Goal: Transaction & Acquisition: Purchase product/service

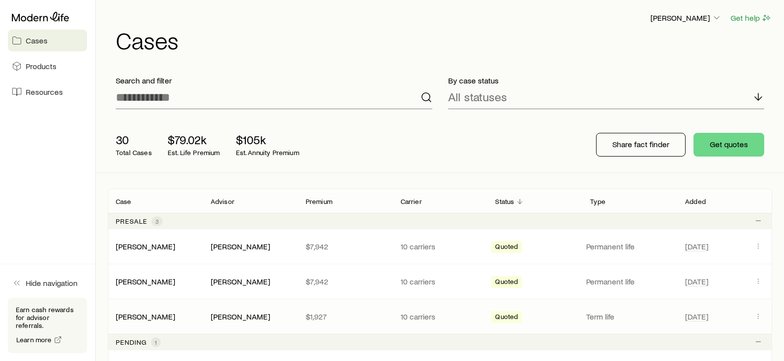
click at [178, 320] on div "[PERSON_NAME]" at bounding box center [155, 317] width 95 height 10
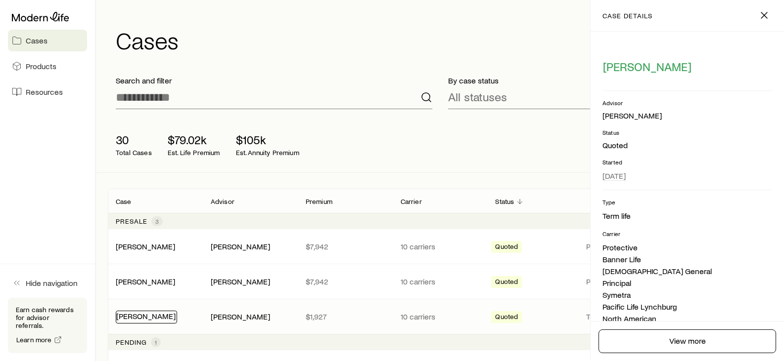
click at [147, 314] on link "[PERSON_NAME]" at bounding box center [145, 315] width 59 height 9
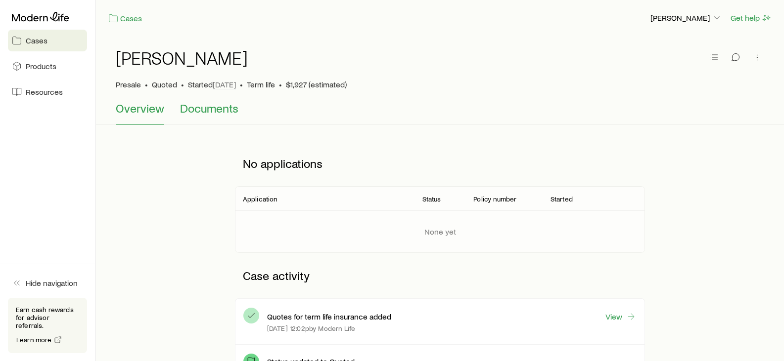
click at [213, 107] on span "Documents" at bounding box center [209, 108] width 58 height 14
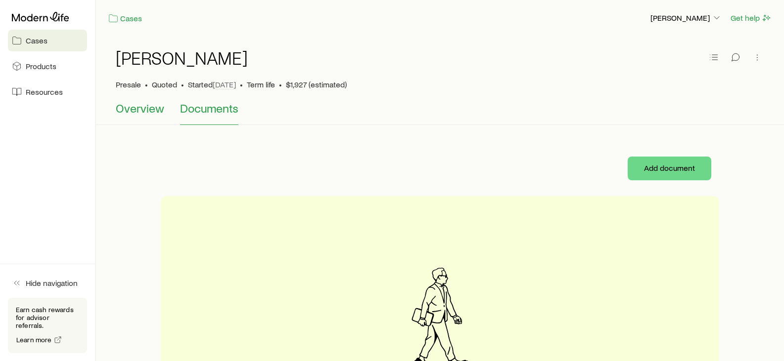
click at [133, 106] on span "Overview" at bounding box center [140, 108] width 48 height 14
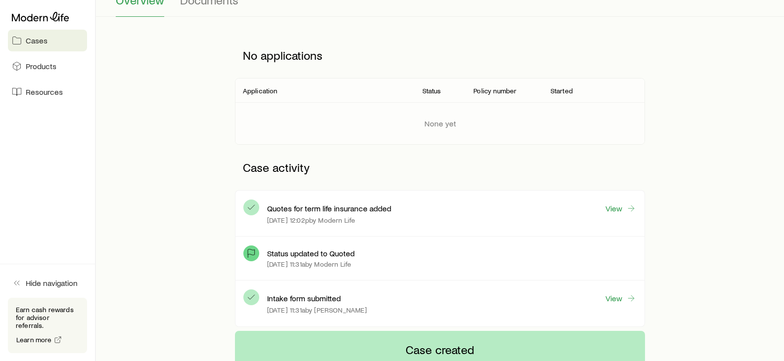
scroll to position [123, 0]
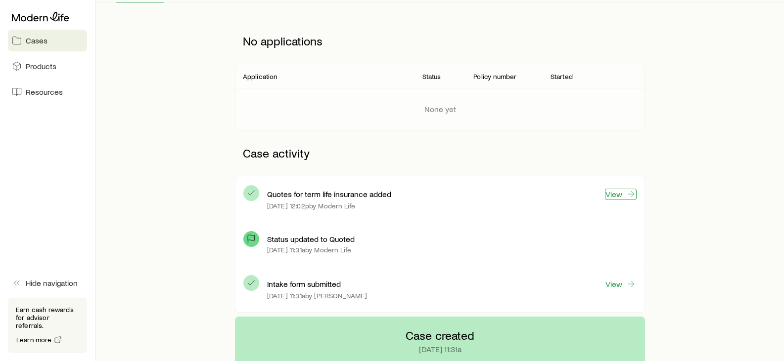
click at [612, 197] on link "View" at bounding box center [621, 194] width 32 height 11
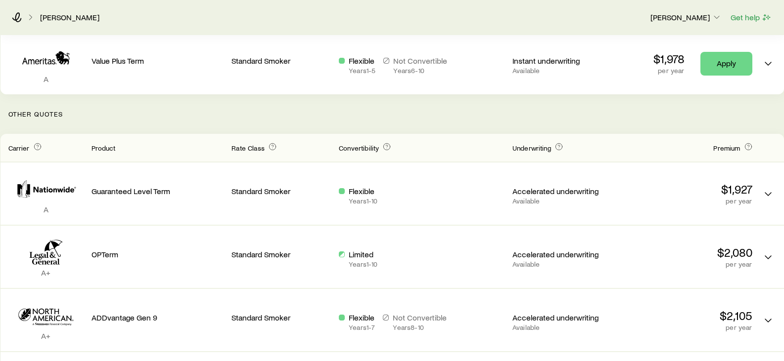
scroll to position [175, 0]
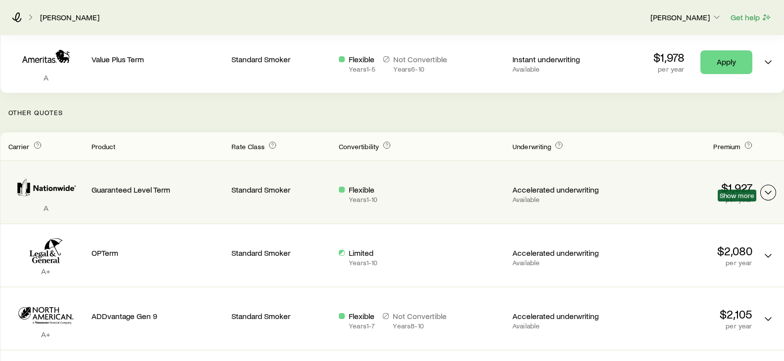
click at [765, 192] on icon "Term quotes" at bounding box center [768, 193] width 12 height 12
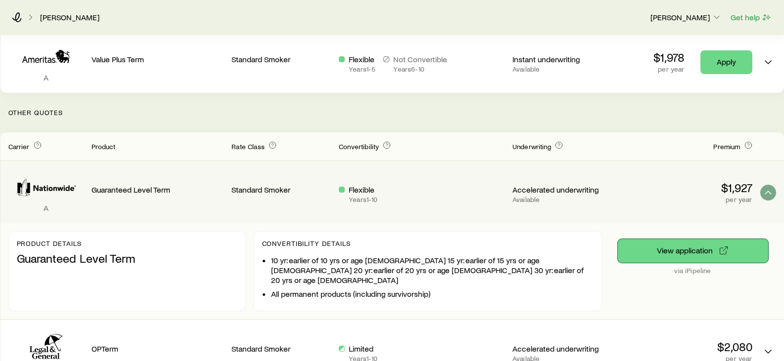
click at [685, 249] on button "View application" at bounding box center [692, 251] width 150 height 24
